Goal: Task Accomplishment & Management: Manage account settings

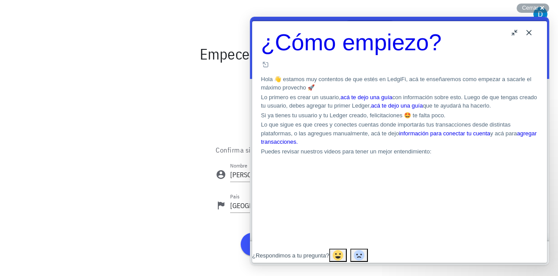
click at [531, 33] on button "Close" at bounding box center [529, 33] width 14 height 14
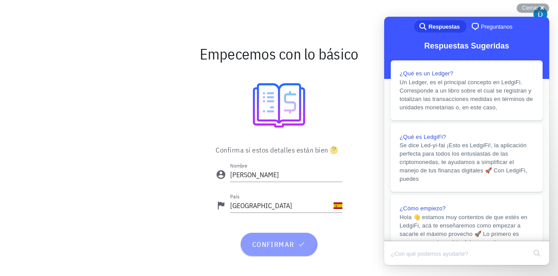
click at [274, 246] on span "confirmar" at bounding box center [278, 243] width 55 height 9
